Goal: Communication & Community: Answer question/provide support

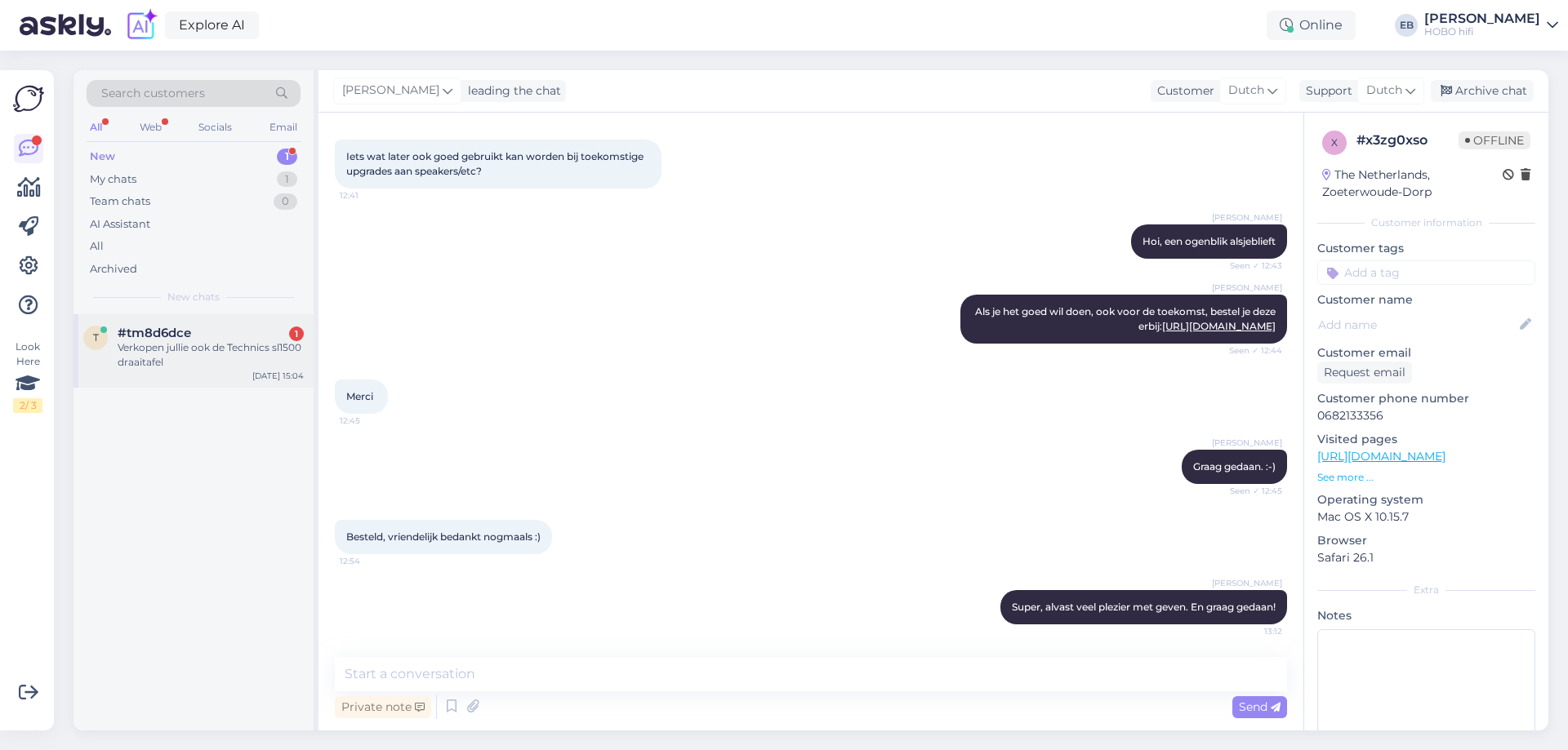
click at [163, 350] on div "Verkopen jullie ook de Technics sl1500 draaitafel" at bounding box center [211, 354] width 186 height 29
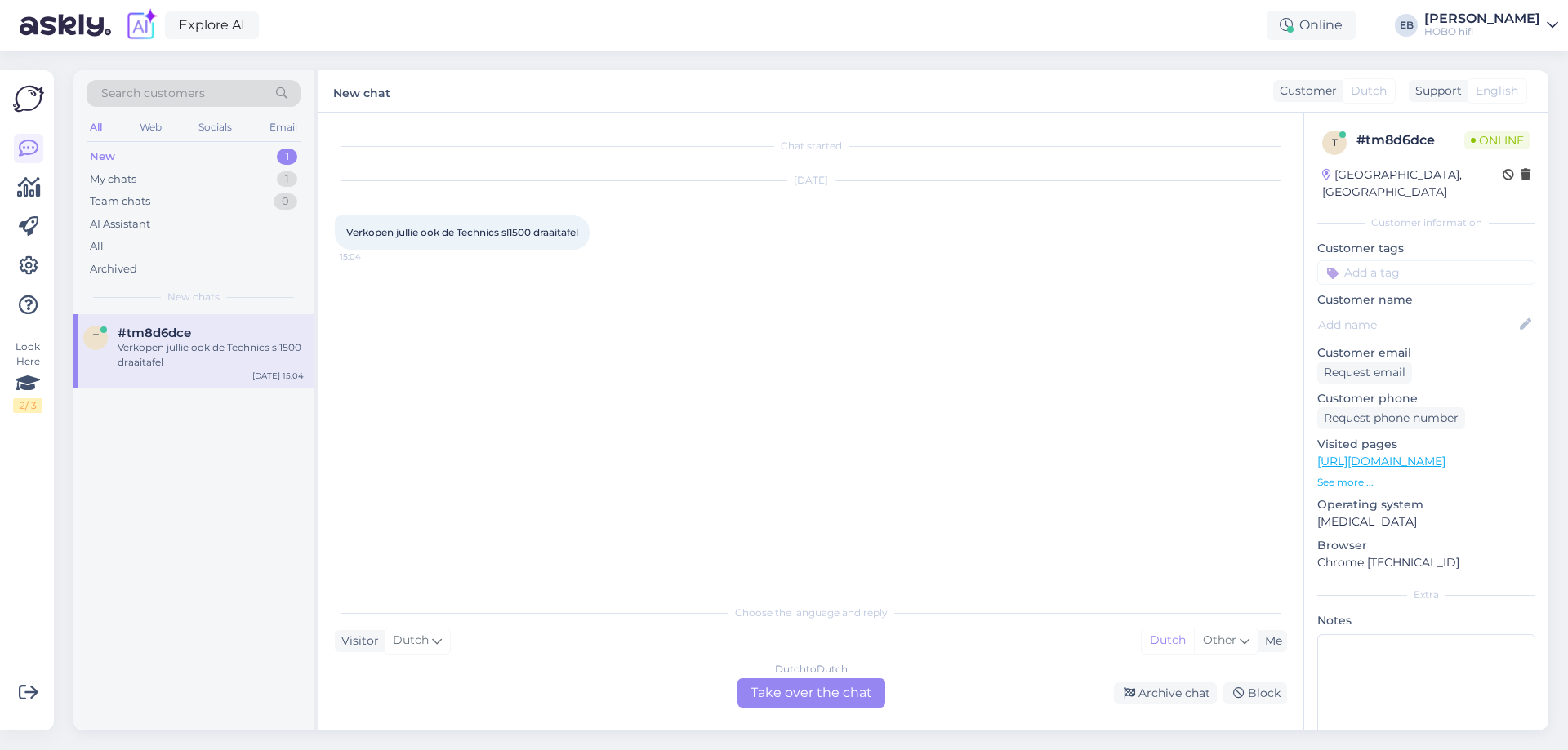
click at [834, 700] on div "Dutch to Dutch Take over the chat" at bounding box center [811, 692] width 148 height 29
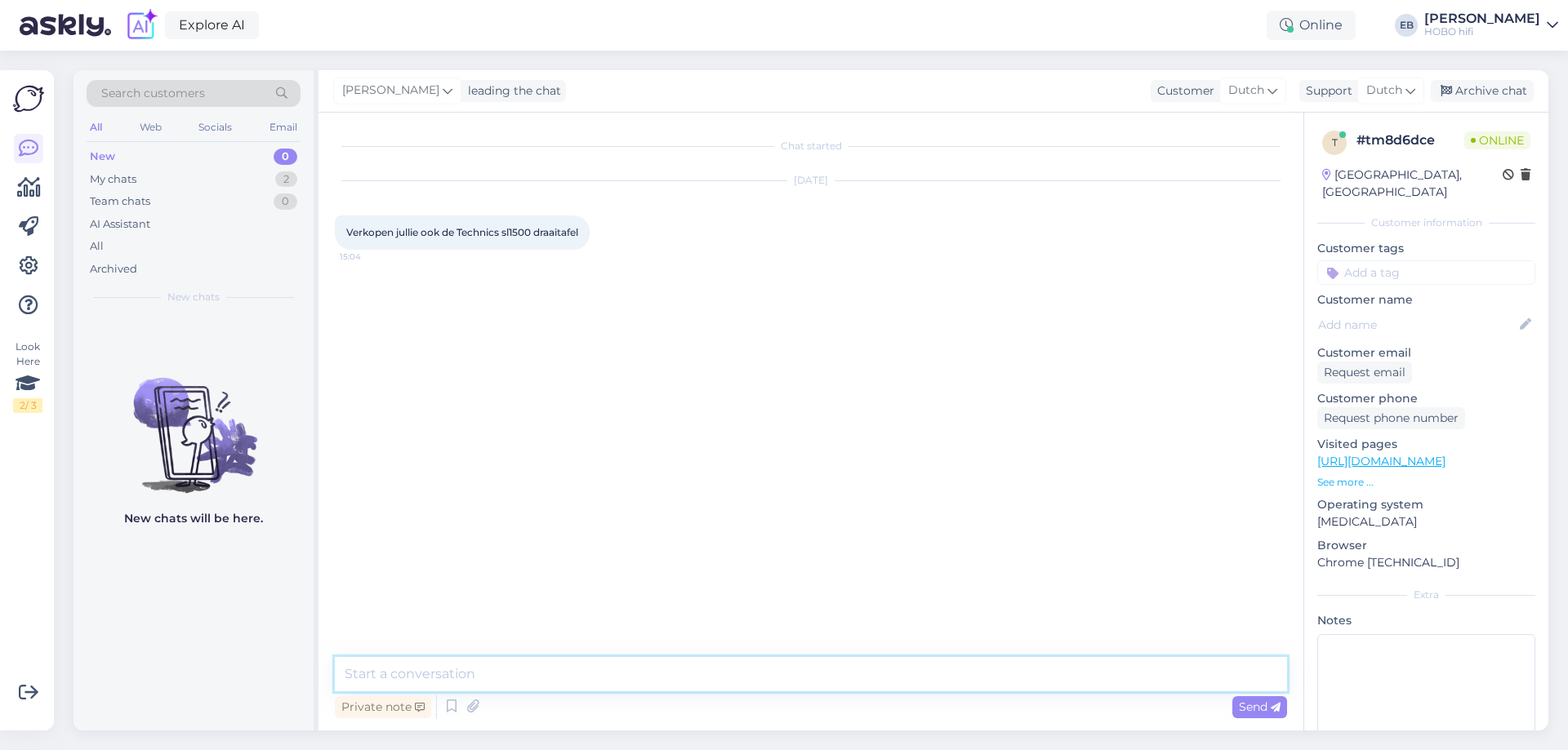
click at [524, 671] on textarea at bounding box center [811, 674] width 952 height 35
type textarea "Goedemiddag"
type textarea "Nee, die leveren wij niet. Wel een Thorens DD, mocht je dat willen overwegen"
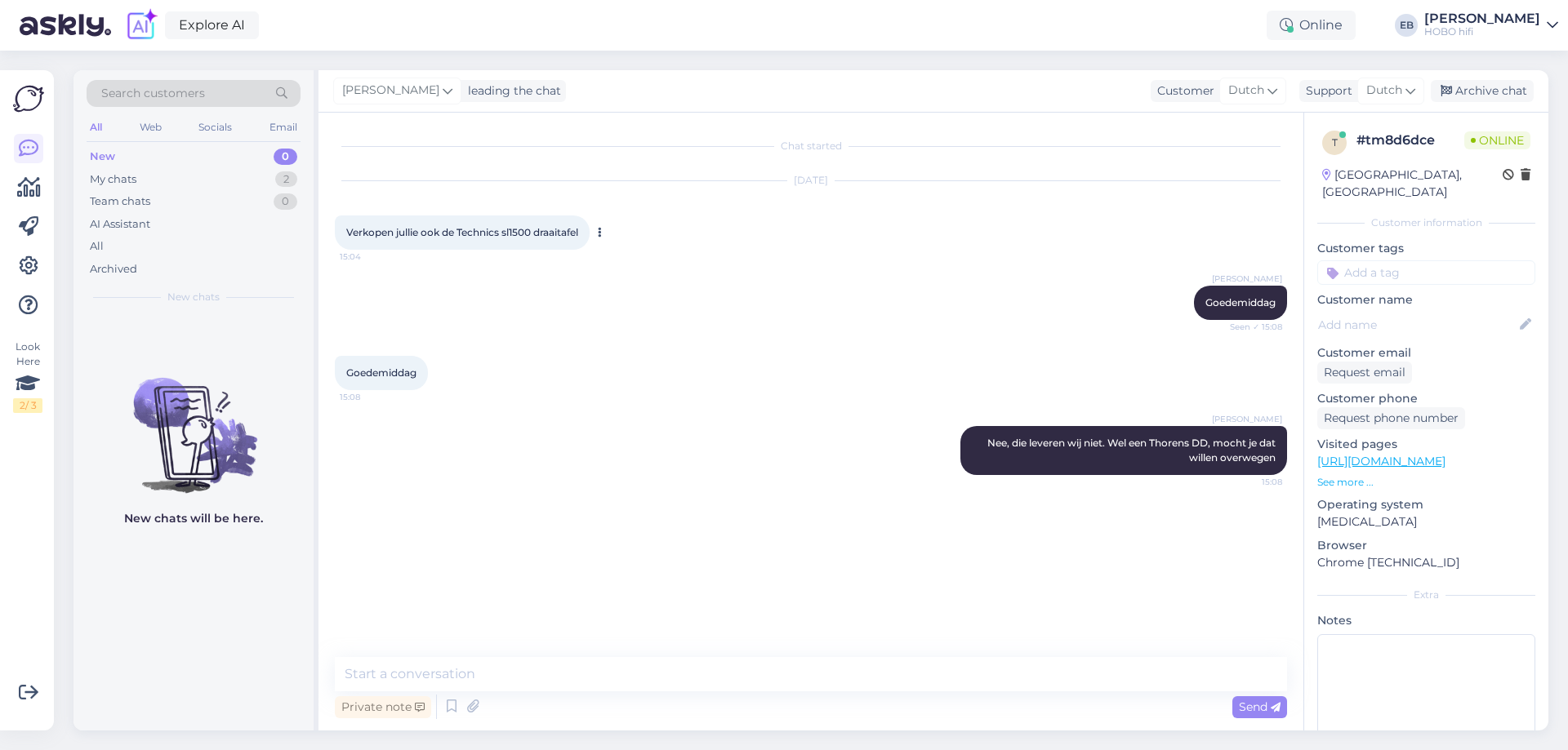
click at [511, 235] on span "Verkopen jullie ook de Technics sl1500 draaitafel" at bounding box center [462, 232] width 232 height 12
copy span "sl1500"
click at [896, 446] on div "[PERSON_NAME], die leveren wij niet. Wel een Thorens DD, mocht je dat willen ov…" at bounding box center [811, 450] width 952 height 85
click at [672, 678] on textarea at bounding box center [811, 674] width 952 height 35
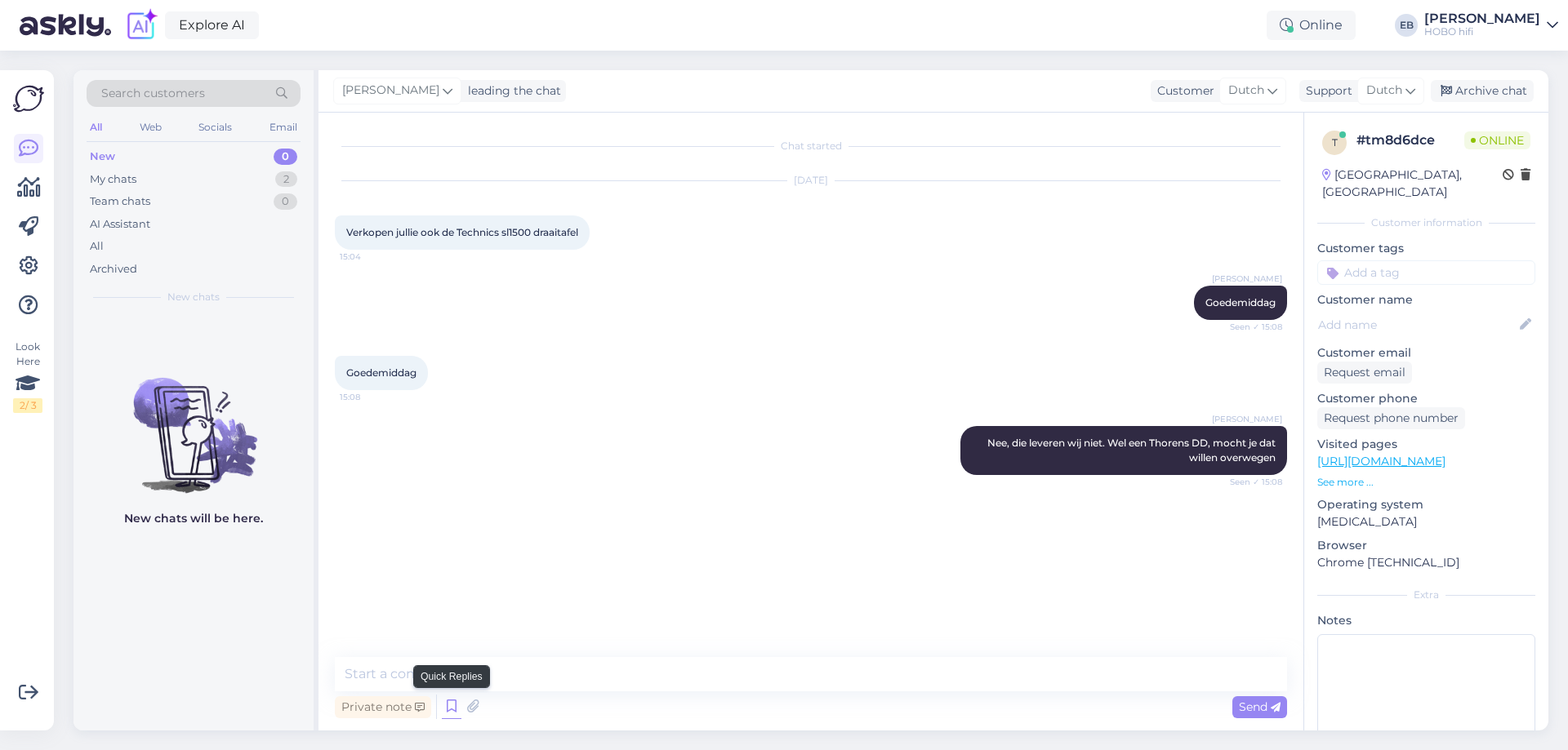
click at [454, 701] on icon at bounding box center [451, 707] width 20 height 24
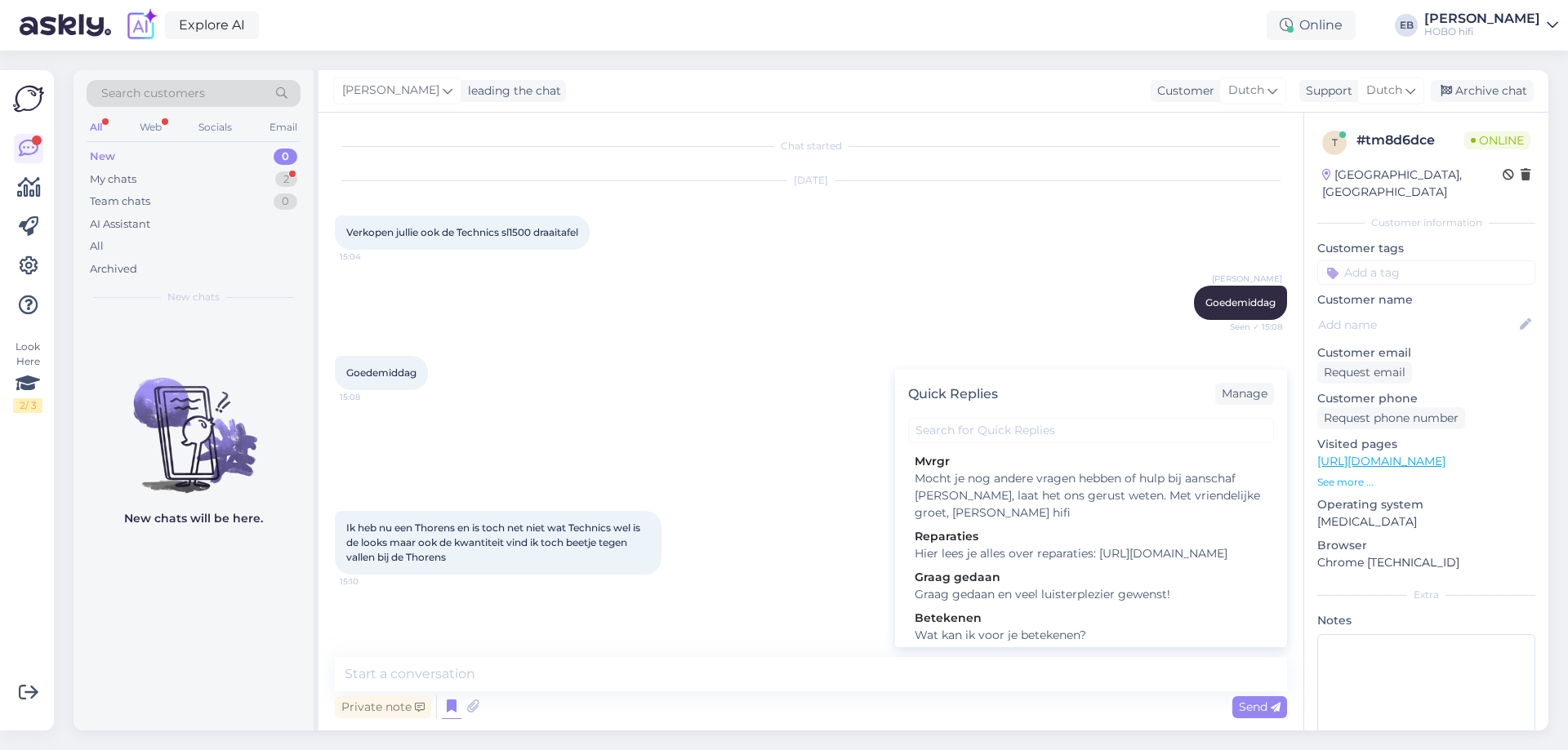
click at [675, 586] on div "Ik heb nu een Thorens en is toch net niet wat Technics wel is de looks maar ook…" at bounding box center [811, 542] width 952 height 99
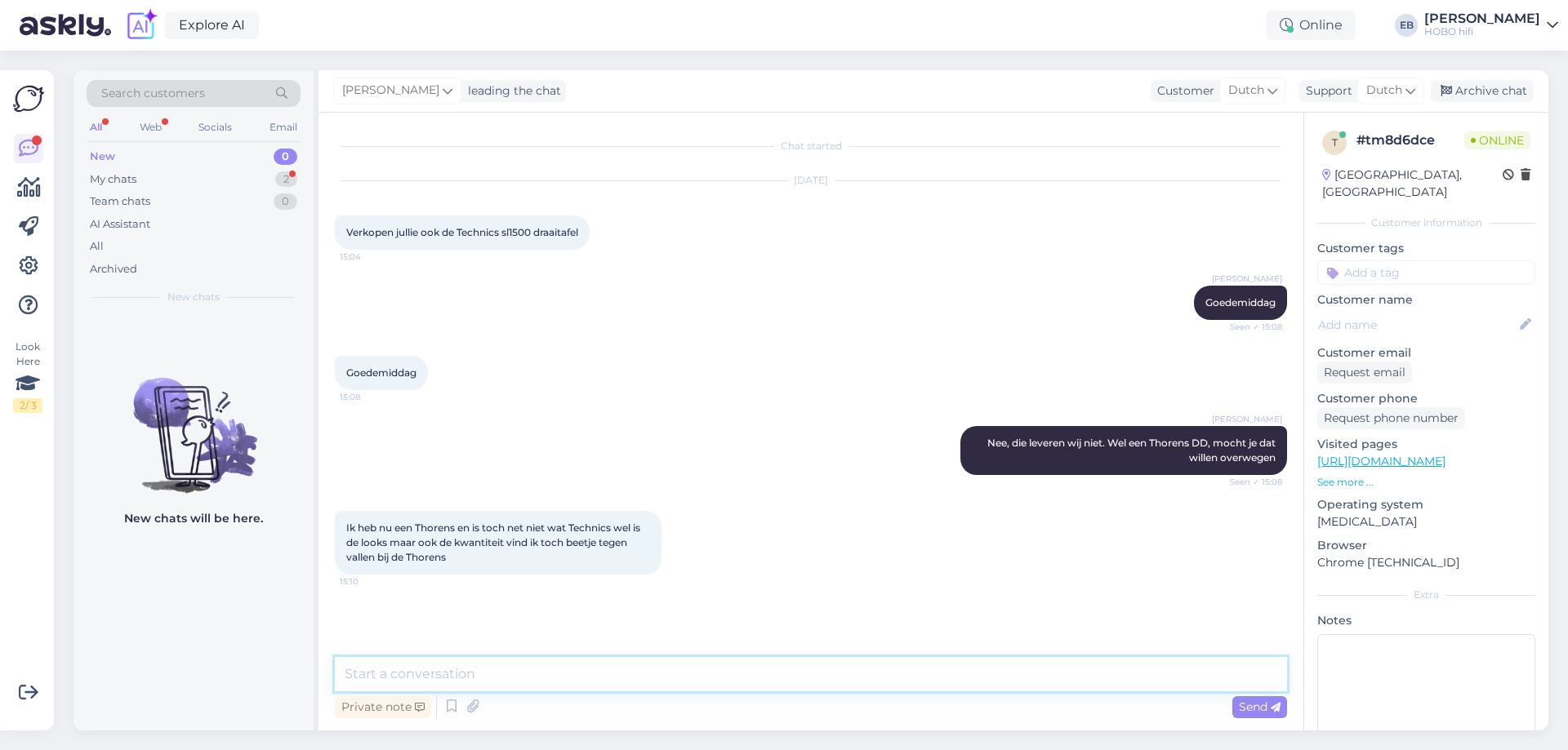
click at [515, 679] on textarea at bounding box center [811, 674] width 952 height 35
type textarea "Welke Thorens heb je?"
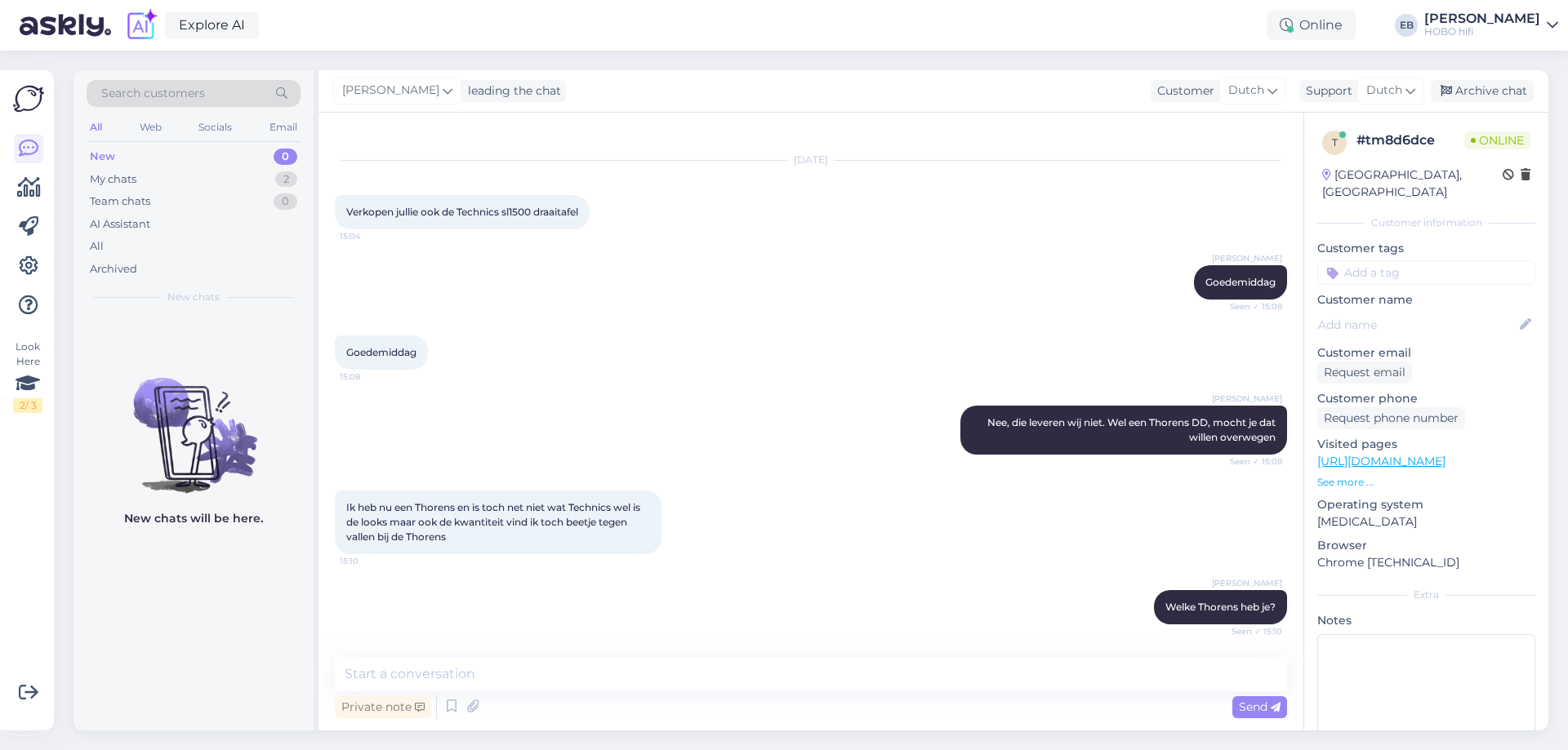
scroll to position [91, 0]
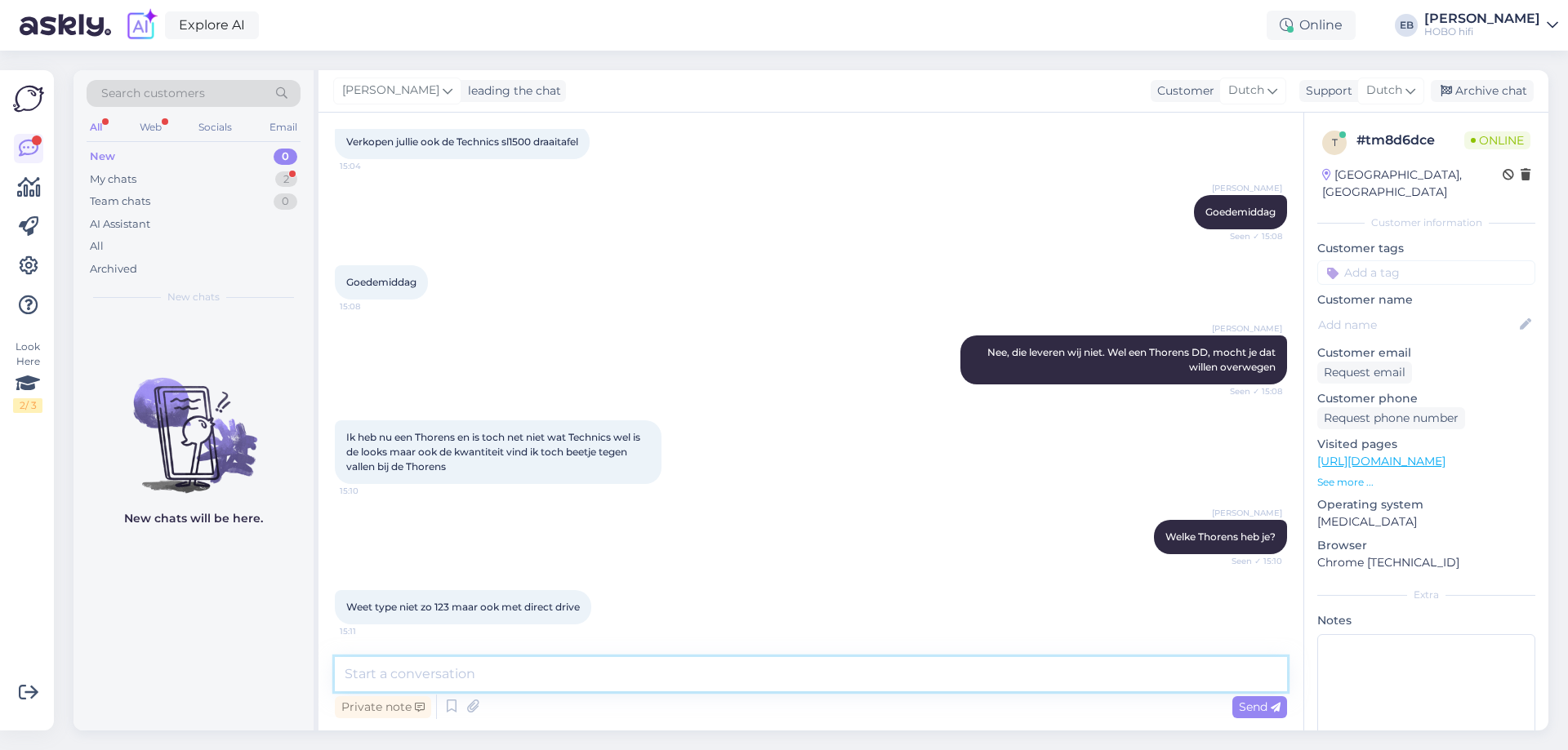
click at [740, 678] on textarea at bounding box center [811, 674] width 952 height 35
type textarea "A"
click at [939, 674] on textarea "Oké. Wat zou ik nu voor je kunnen betekenen? Je zou bijvoorbeeld de upgrade naa…" at bounding box center [811, 674] width 952 height 35
type textarea "Oké. Wat zou ik nu voor je kunnen betekenen? Je zou bijvoorbeeld de upgrade naa…"
click at [1256, 706] on span "Send" at bounding box center [1259, 707] width 42 height 15
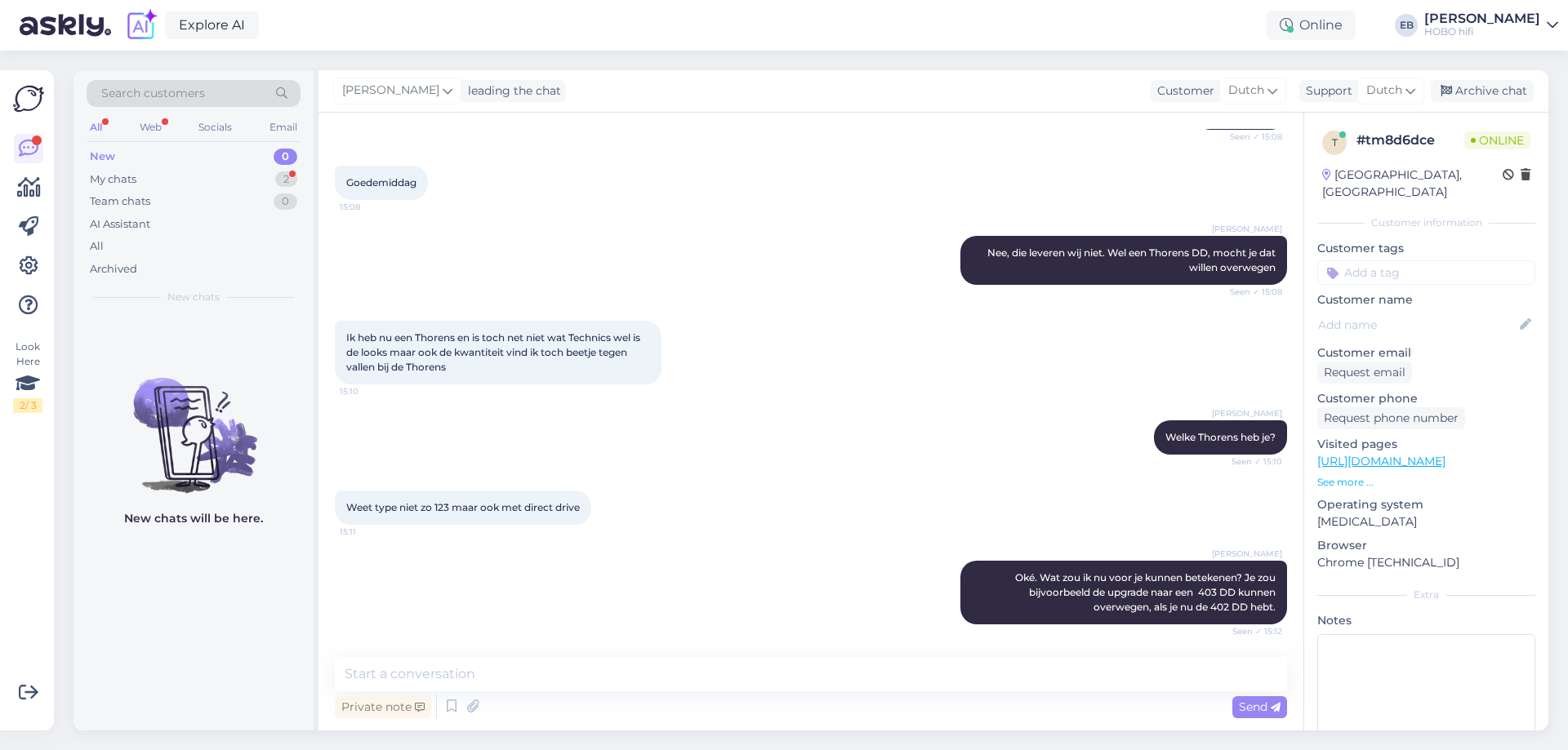
scroll to position [275, 0]
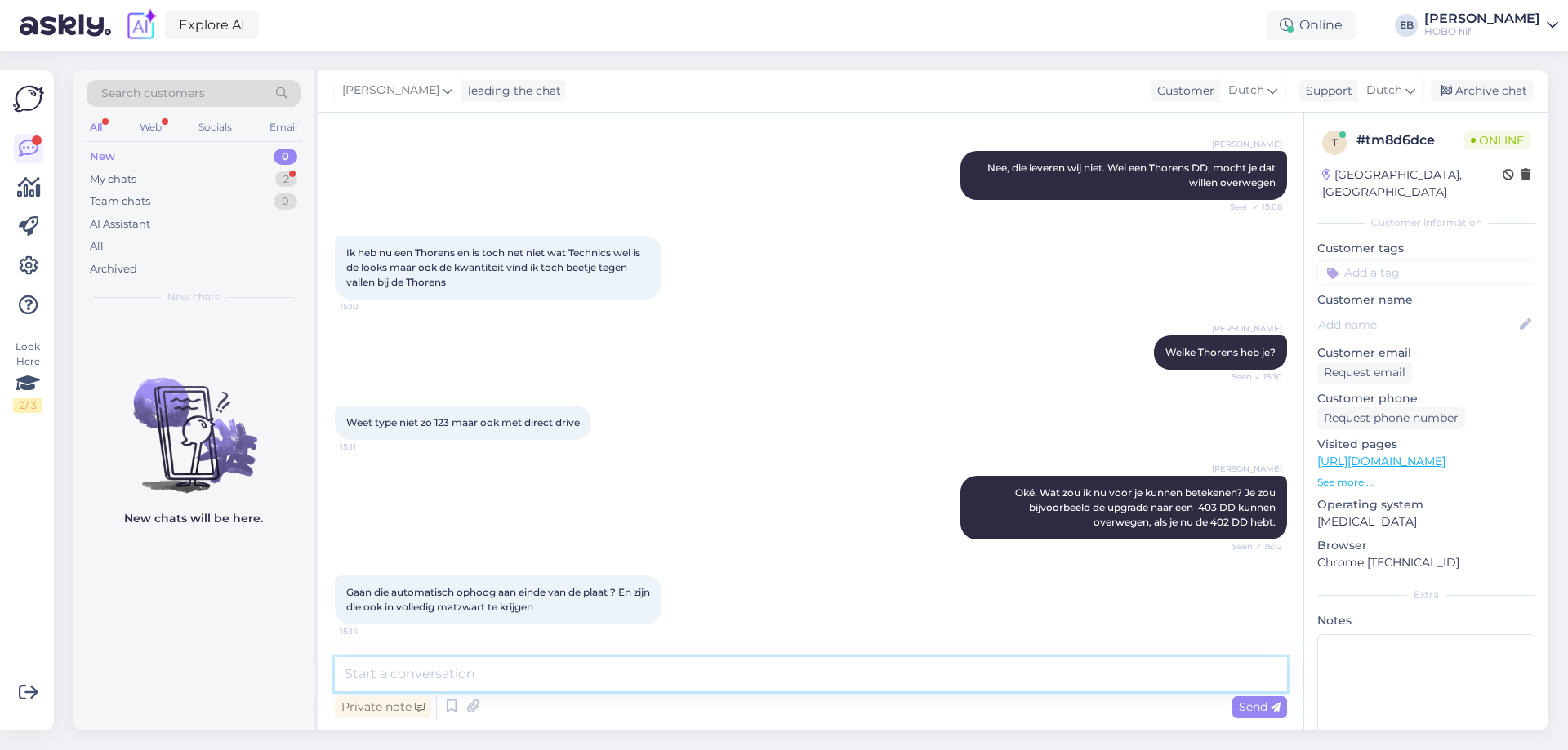
click at [472, 684] on textarea at bounding box center [811, 674] width 952 height 35
click at [561, 678] on textarea at bounding box center [811, 674] width 952 height 35
type textarea "Nee en nee, enkel in hoogglans."
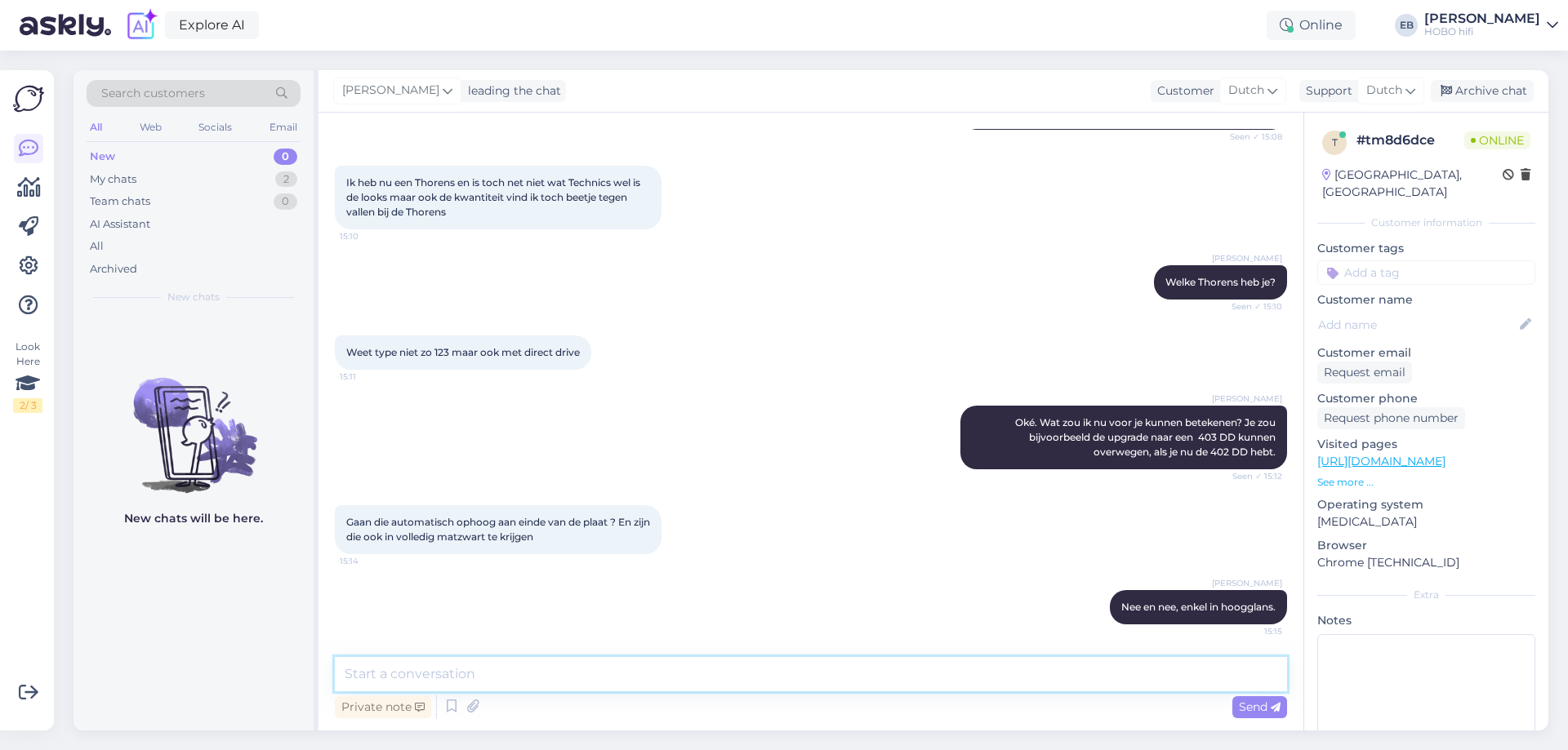
click at [549, 671] on textarea at bounding box center [811, 674] width 952 height 35
click at [825, 465] on div "[PERSON_NAME]. Wat zou ik nu voor je kunnen betekenen? Je zou bijvoorbeeld de u…" at bounding box center [811, 438] width 952 height 99
click at [787, 313] on div "[PERSON_NAME] Welke Thorens heb je? Seen ✓ 15:10" at bounding box center [811, 281] width 952 height 70
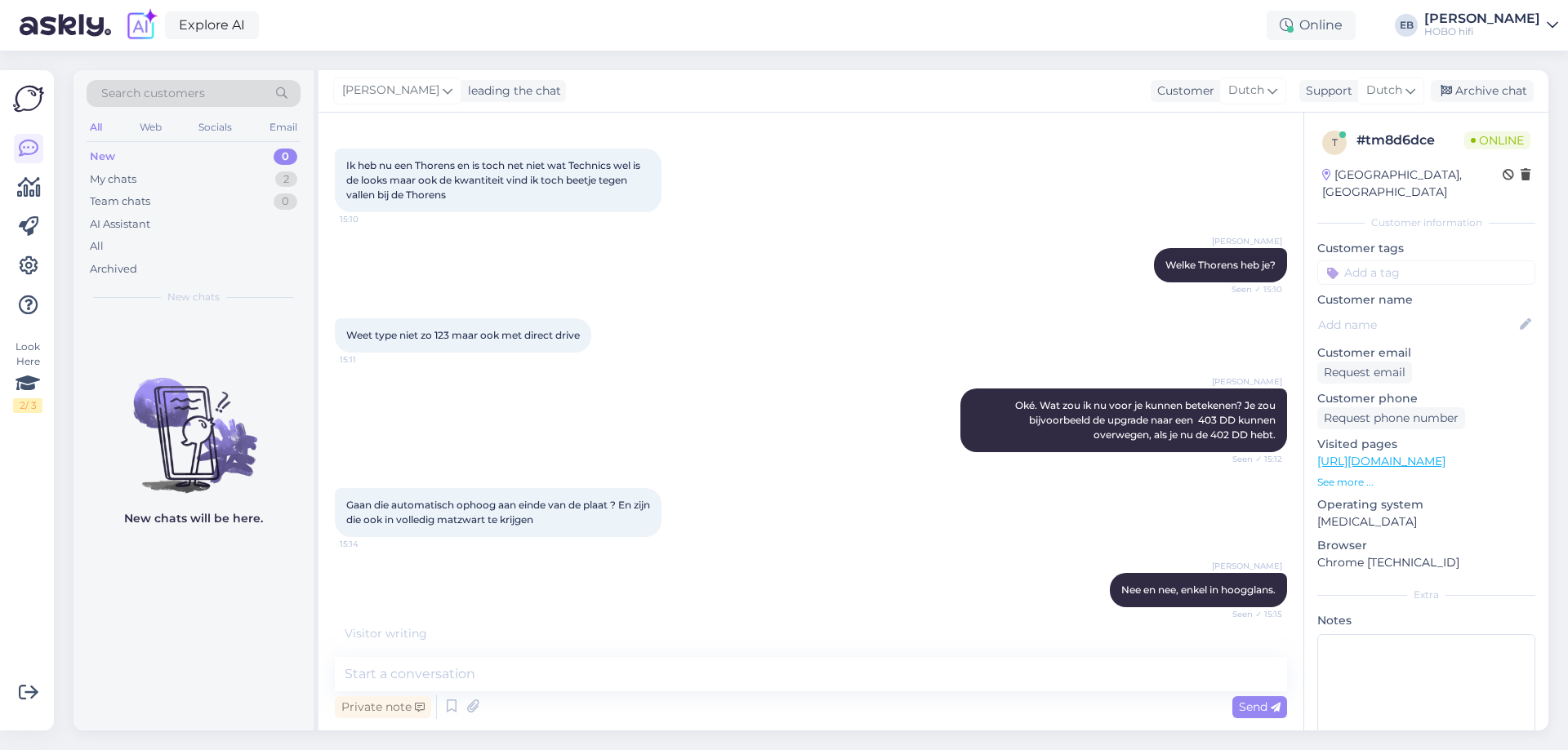
scroll to position [363, 0]
click at [533, 679] on textarea at bounding box center [811, 674] width 952 height 35
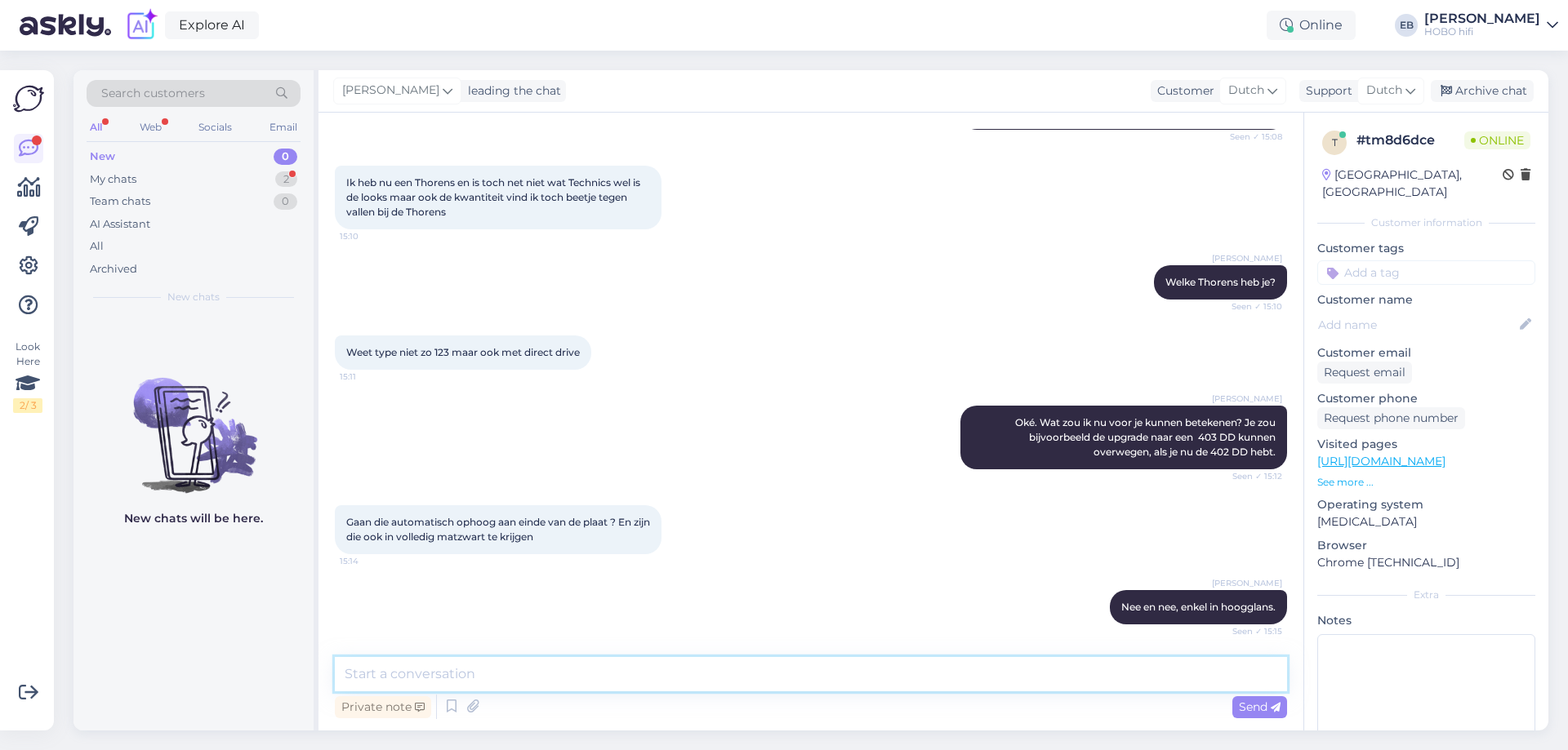
scroll to position [445, 0]
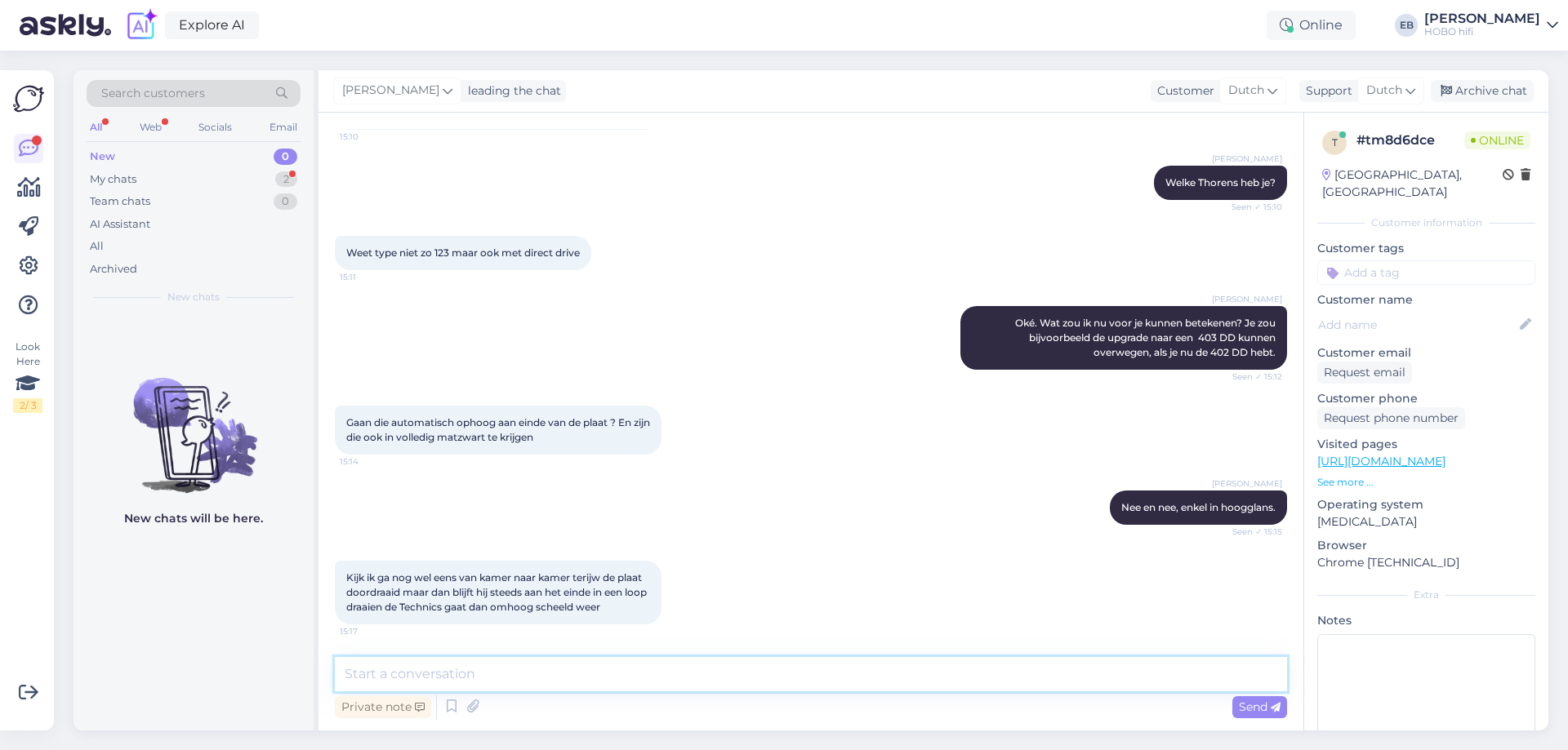
click at [514, 671] on textarea at bounding box center [811, 674] width 952 height 35
type textarea "Ik snap het. Dat heeft deze niet. En de 402 DD stopt met draaien."
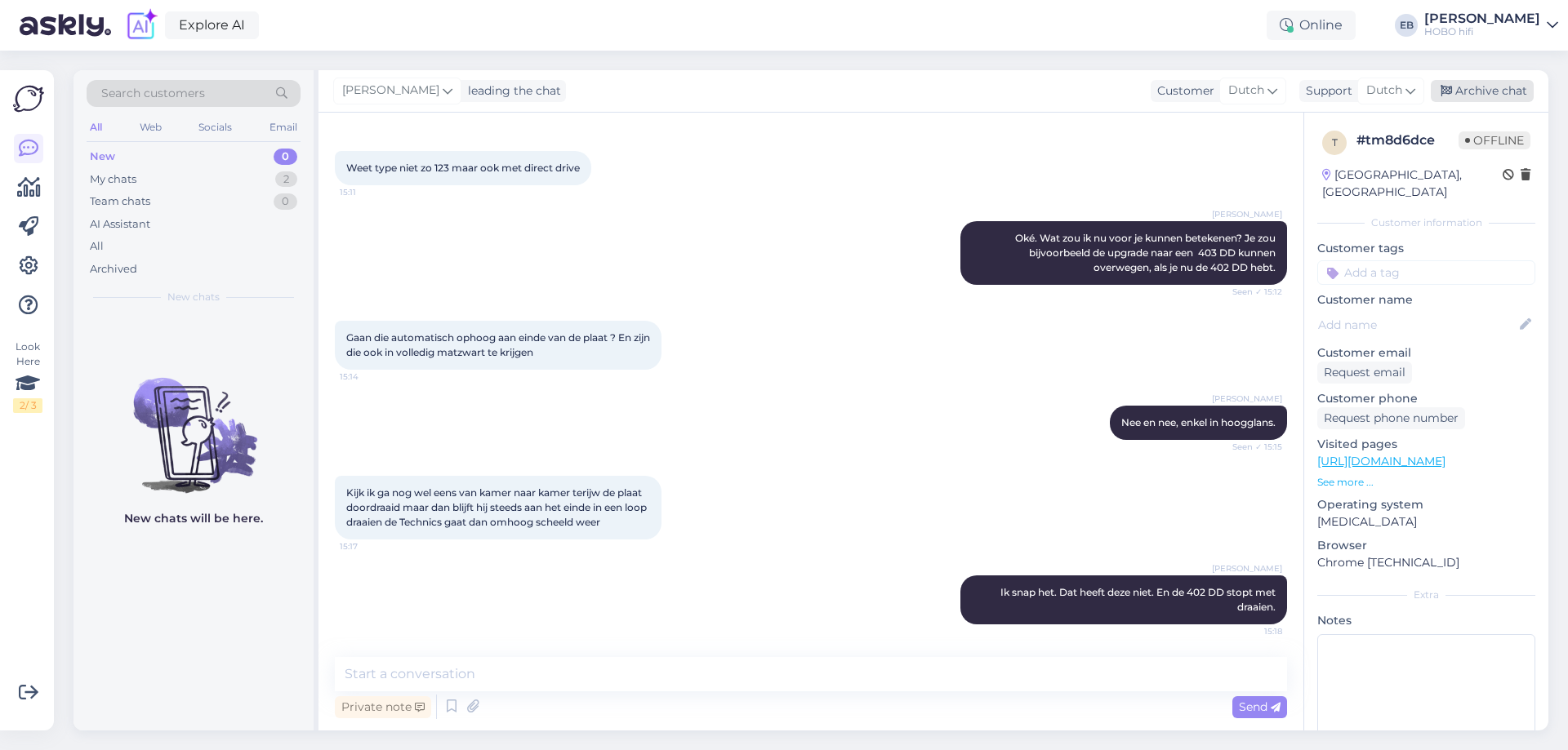
click at [1486, 97] on div "Archive chat" at bounding box center [1482, 92] width 103 height 22
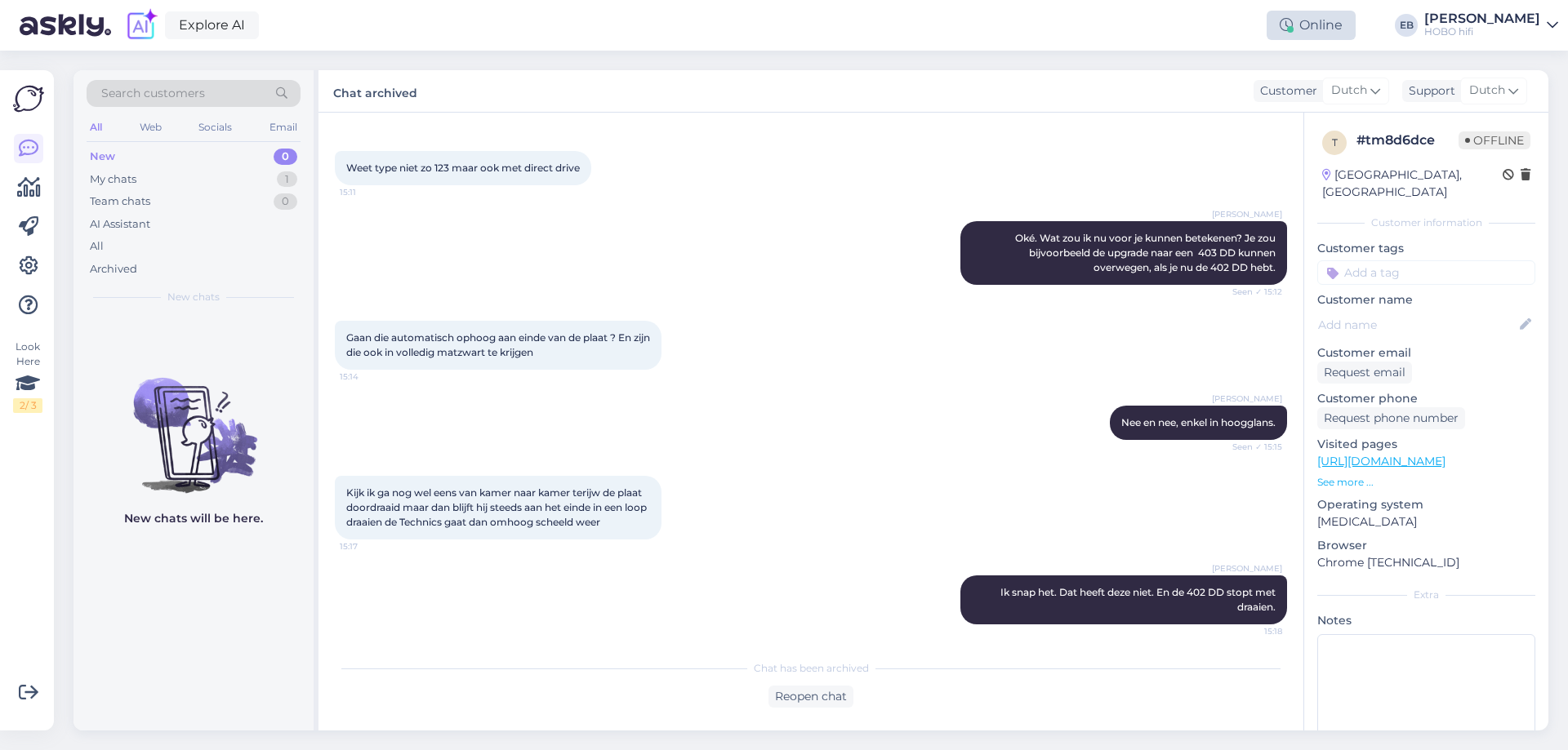
click at [1353, 28] on div "Online" at bounding box center [1311, 24] width 89 height 29
click at [1343, 88] on button "1 hour" at bounding box center [1318, 87] width 48 height 18
